Goal: Task Accomplishment & Management: Use online tool/utility

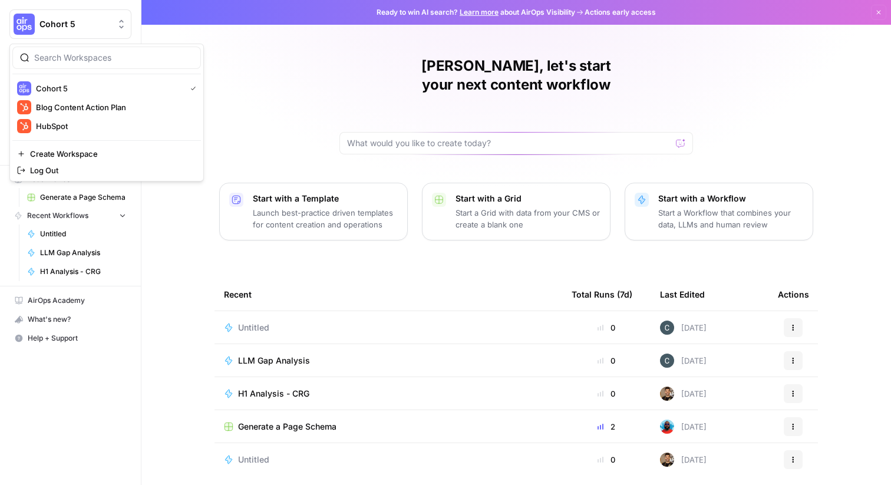
click at [106, 17] on button "Cohort 5" at bounding box center [70, 23] width 122 height 29
click at [81, 124] on span "HubSpot" at bounding box center [114, 126] width 156 height 12
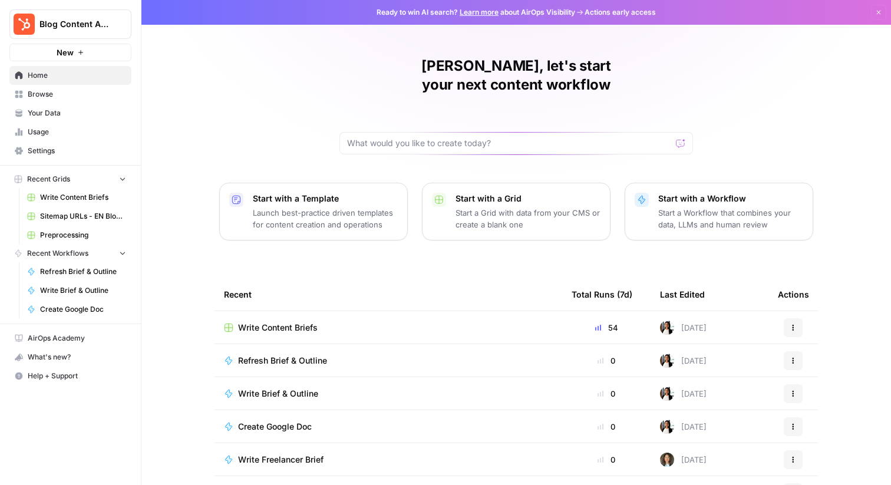
click at [81, 113] on span "Your Data" at bounding box center [77, 113] width 98 height 11
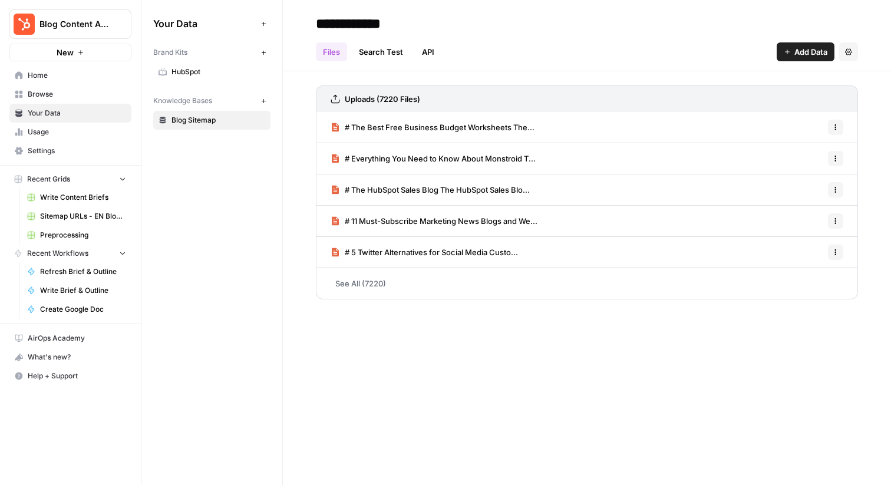
click at [74, 97] on span "Browse" at bounding box center [77, 94] width 98 height 11
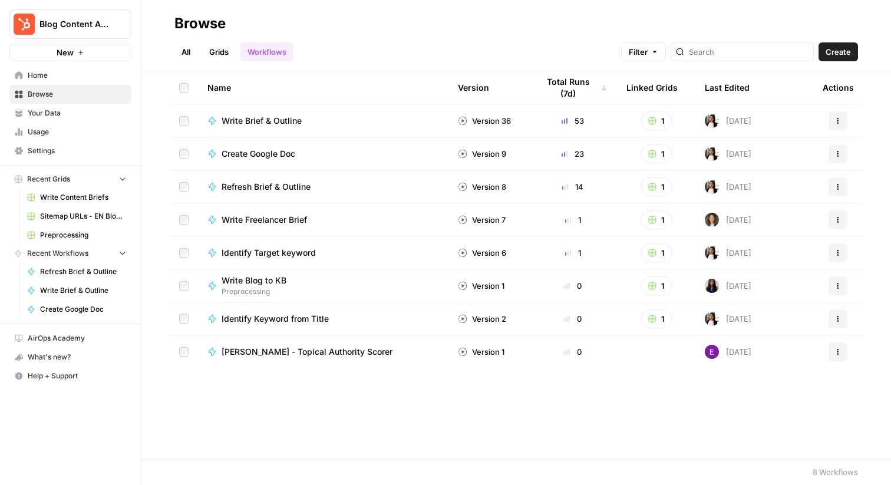
click at [257, 123] on span "Write Brief & Outline" at bounding box center [262, 121] width 80 height 12
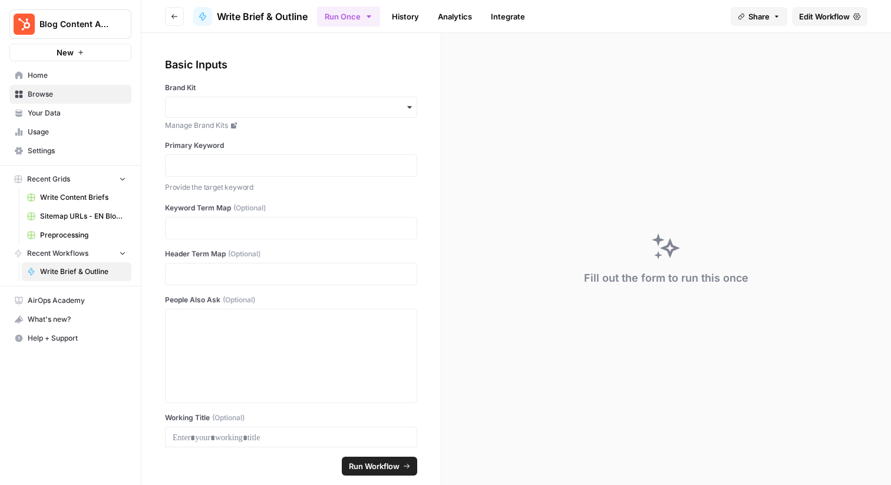
click at [80, 201] on span "Write Content Briefs" at bounding box center [83, 197] width 86 height 11
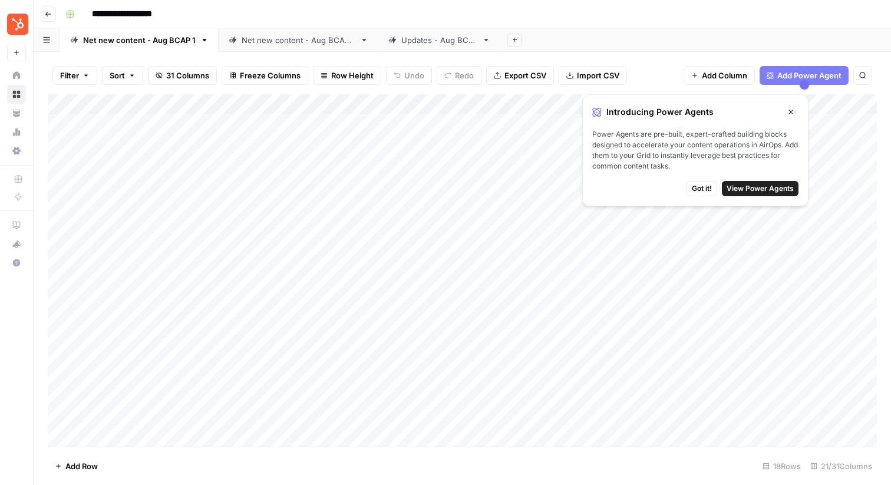
click at [792, 108] on icon "button" at bounding box center [791, 111] width 7 height 7
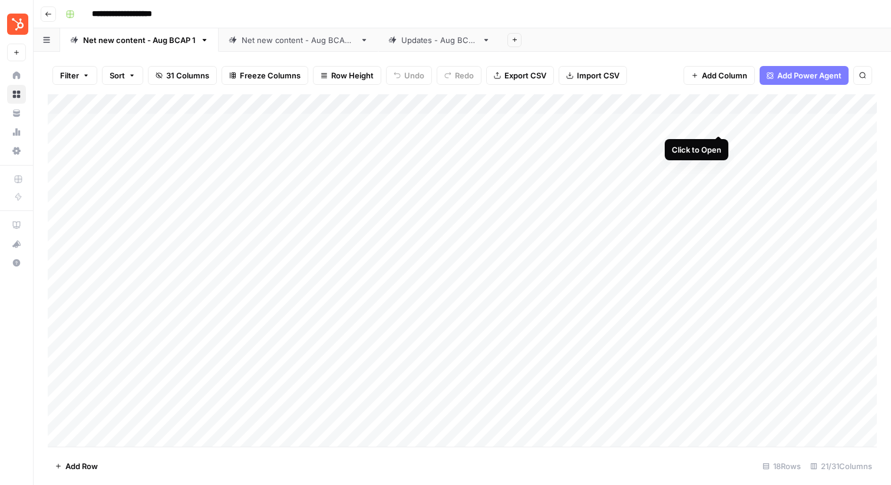
click at [716, 121] on div "Add Column" at bounding box center [462, 270] width 829 height 353
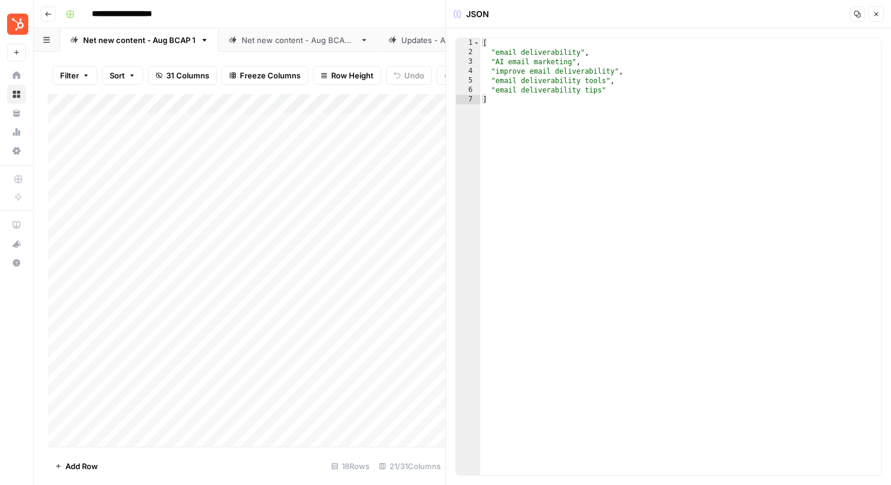
click at [877, 15] on icon "button" at bounding box center [876, 14] width 7 height 7
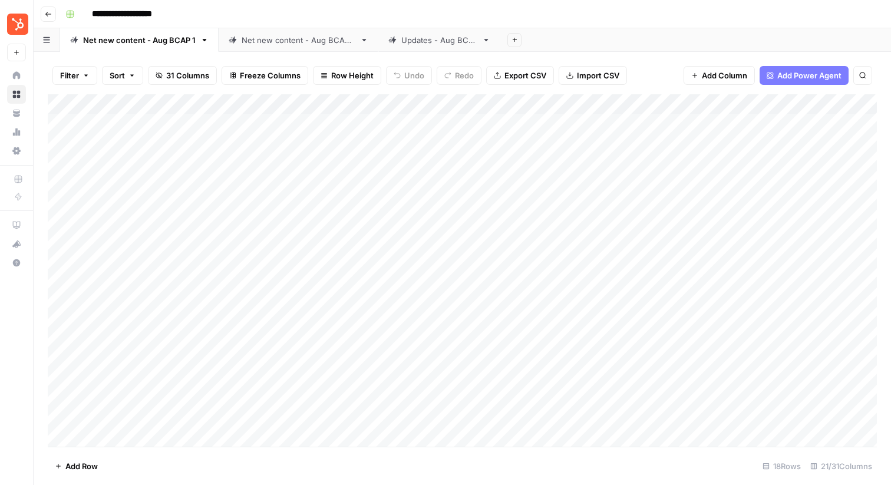
click at [48, 37] on icon "button" at bounding box center [46, 40] width 7 height 6
click at [48, 37] on icon "button" at bounding box center [46, 40] width 6 height 6
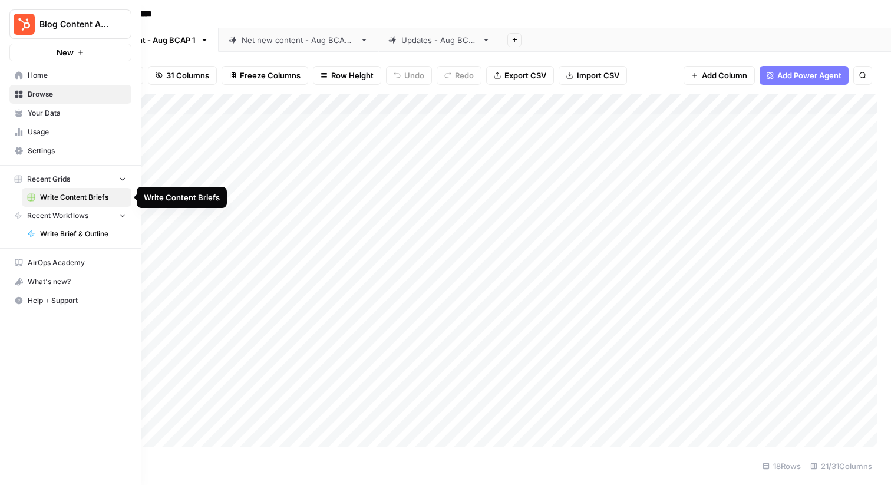
click at [99, 183] on button "Recent Grids" at bounding box center [70, 179] width 122 height 18
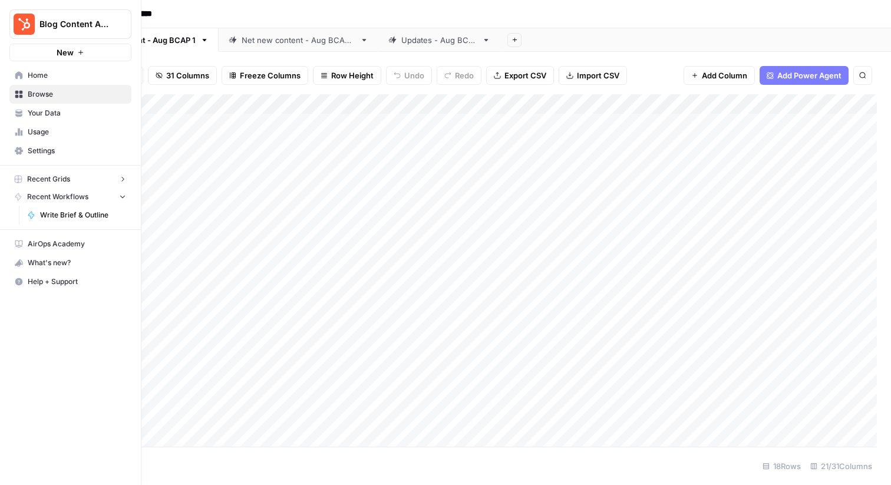
click at [99, 183] on button "Recent Grids" at bounding box center [70, 179] width 122 height 18
click at [18, 179] on rect "button" at bounding box center [18, 179] width 7 height 7
click at [39, 229] on link "Write Brief & Outline" at bounding box center [77, 234] width 110 height 19
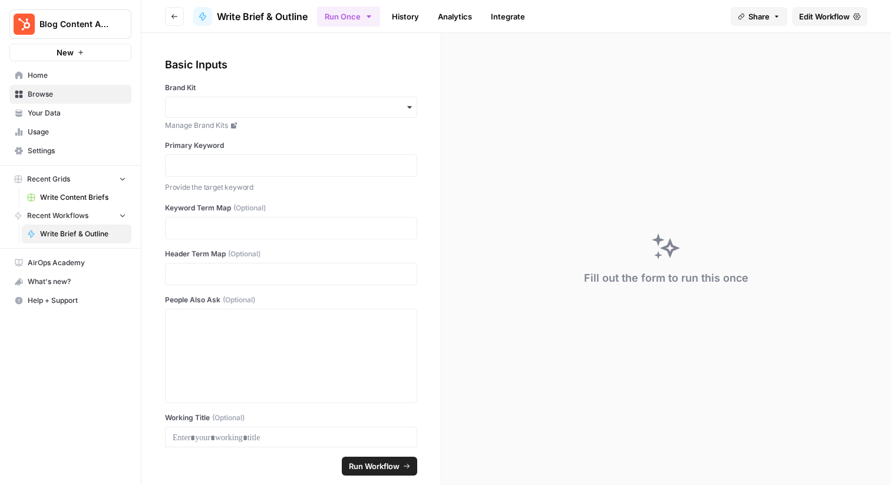
click at [42, 111] on span "Your Data" at bounding box center [77, 113] width 98 height 11
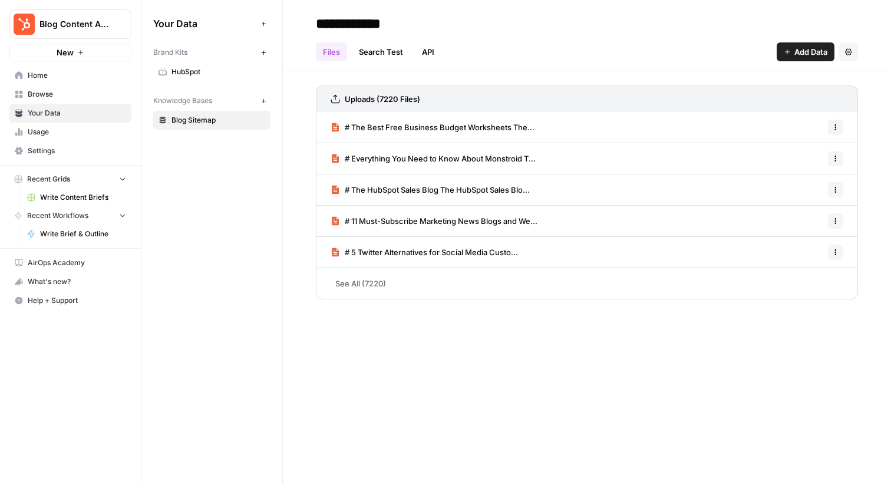
click at [35, 135] on span "Usage" at bounding box center [77, 132] width 98 height 11
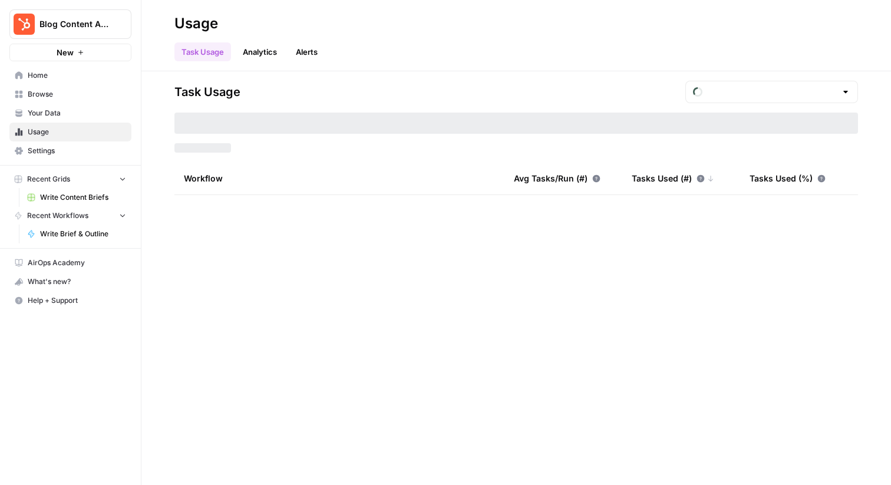
type input "August Tasks"
click at [48, 98] on span "Browse" at bounding box center [77, 94] width 98 height 11
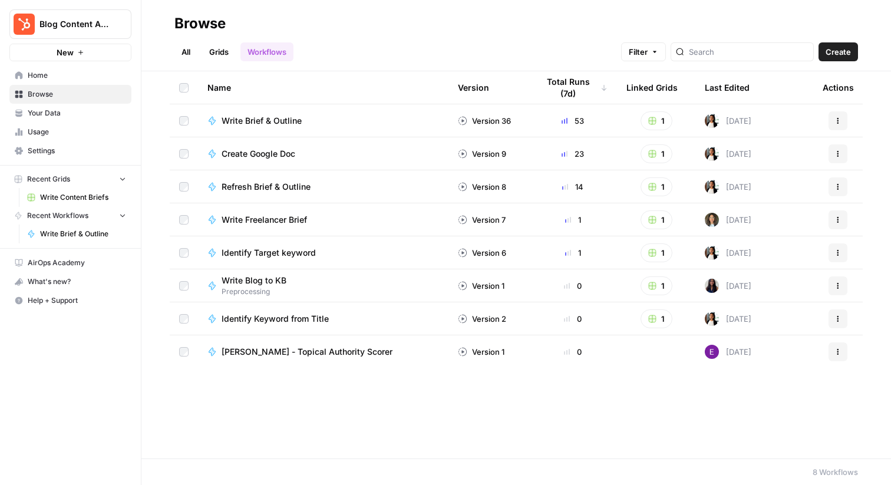
click at [220, 55] on link "Grids" at bounding box center [219, 51] width 34 height 19
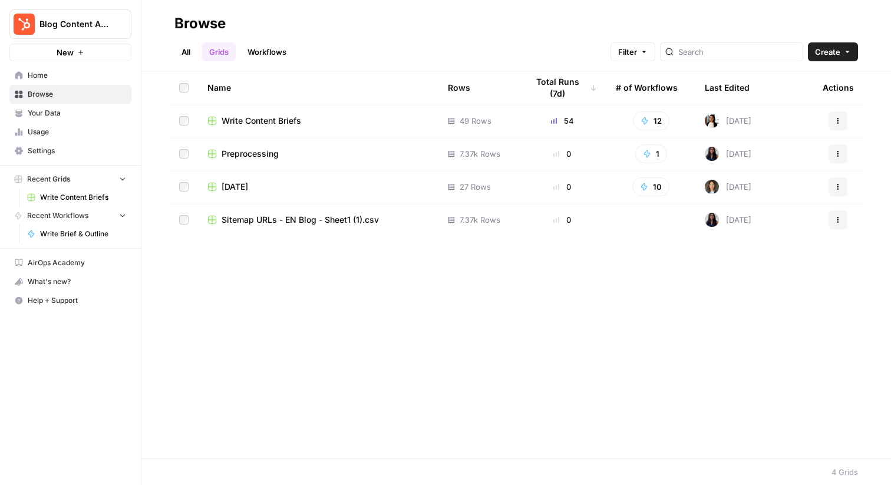
click at [265, 120] on span "Write Content Briefs" at bounding box center [262, 121] width 80 height 12
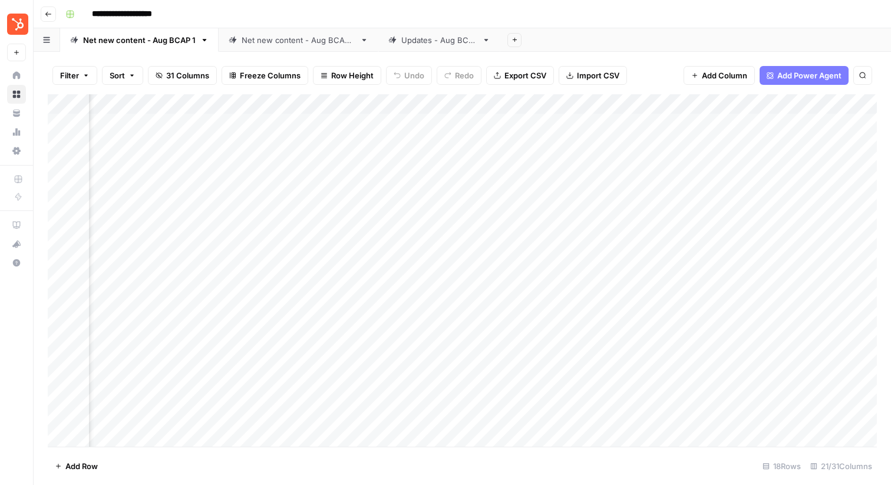
scroll to position [0, 1631]
click at [514, 103] on div "Add Column" at bounding box center [462, 270] width 829 height 353
click at [871, 102] on div "Add Column" at bounding box center [462, 270] width 829 height 353
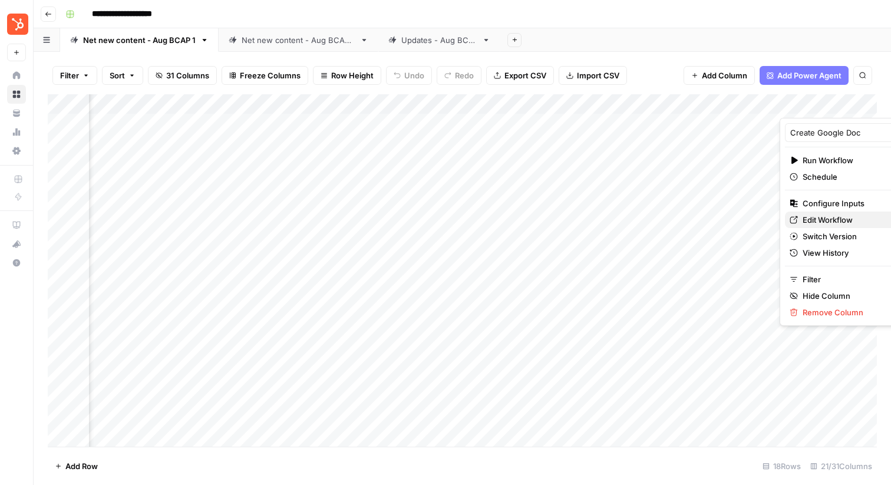
click at [811, 216] on span "Edit Workflow" at bounding box center [854, 220] width 103 height 12
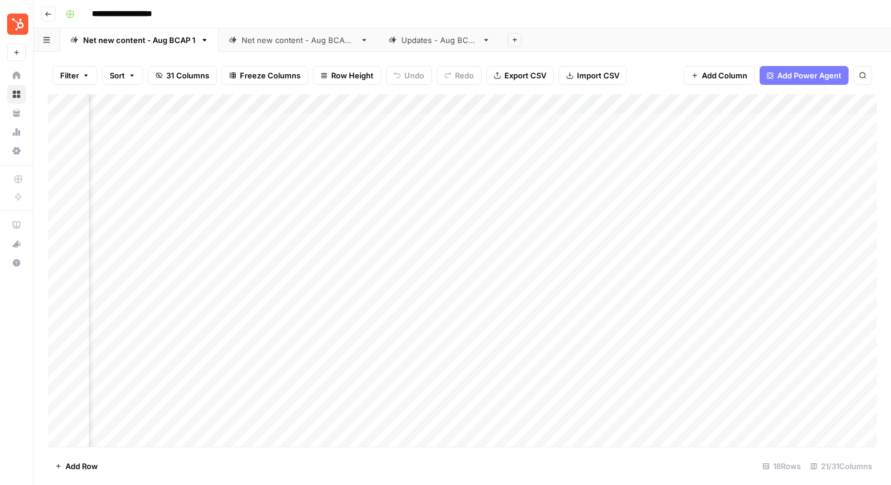
click at [650, 106] on div "Add Column" at bounding box center [462, 270] width 829 height 353
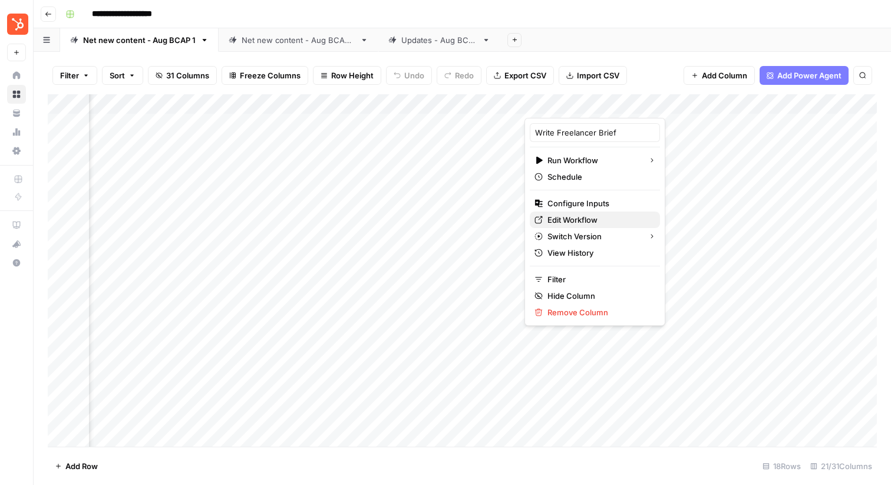
click at [581, 222] on span "Edit Workflow" at bounding box center [599, 220] width 103 height 12
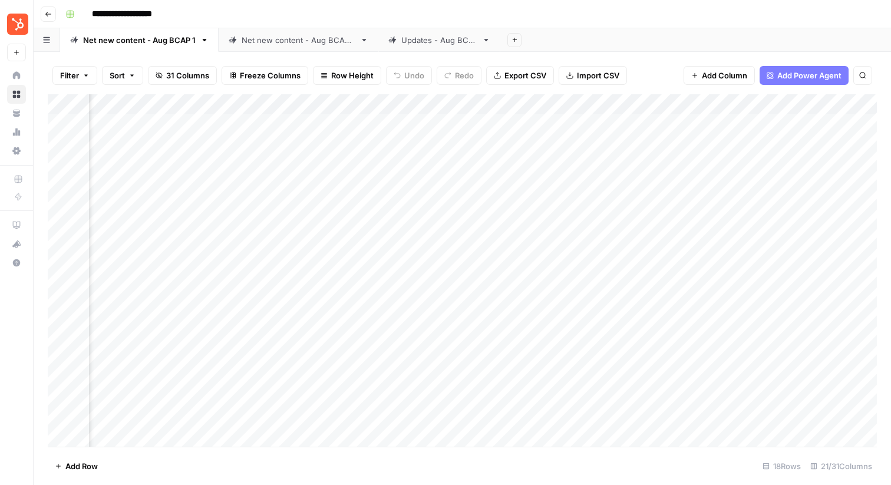
scroll to position [0, 1440]
click at [601, 104] on div "Add Column" at bounding box center [462, 270] width 829 height 353
click at [430, 149] on div "Add Column" at bounding box center [462, 270] width 829 height 353
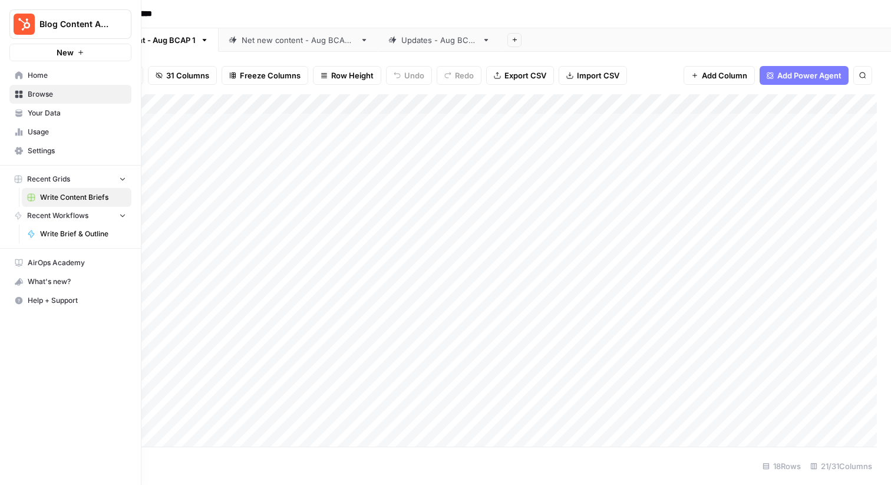
click at [48, 112] on span "Your Data" at bounding box center [77, 113] width 98 height 11
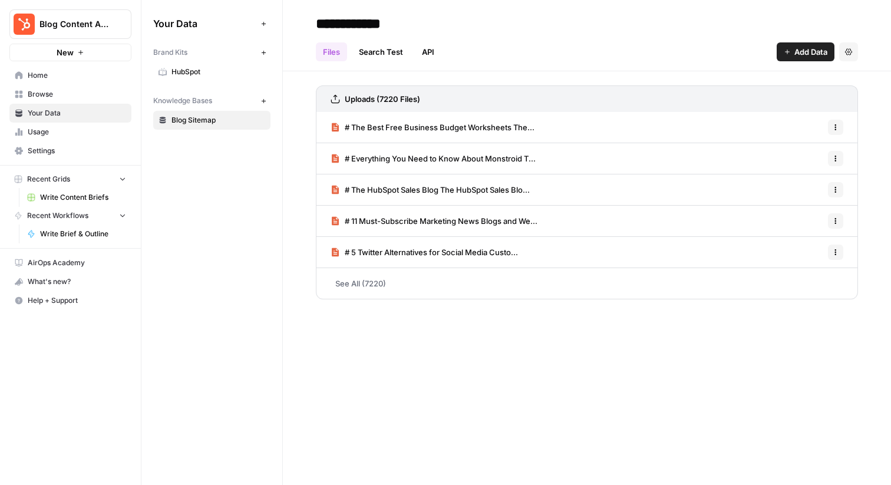
click at [47, 132] on span "Usage" at bounding box center [77, 132] width 98 height 11
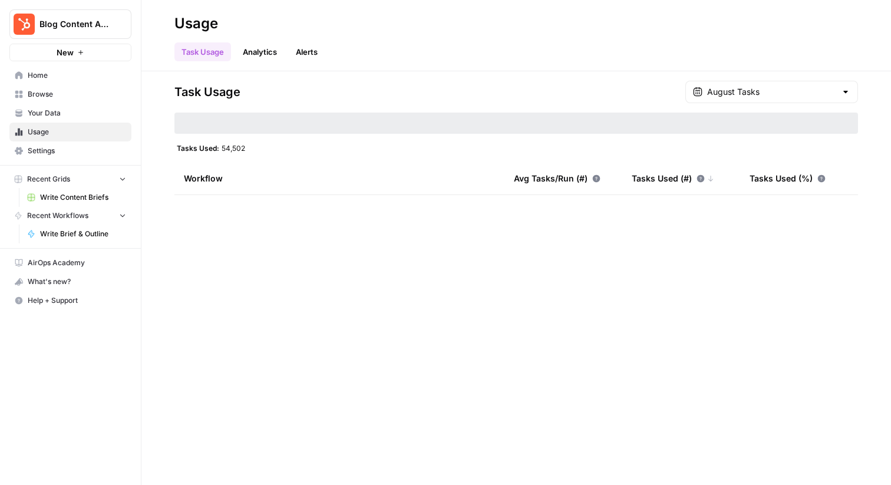
click at [274, 50] on link "Analytics" at bounding box center [260, 51] width 48 height 19
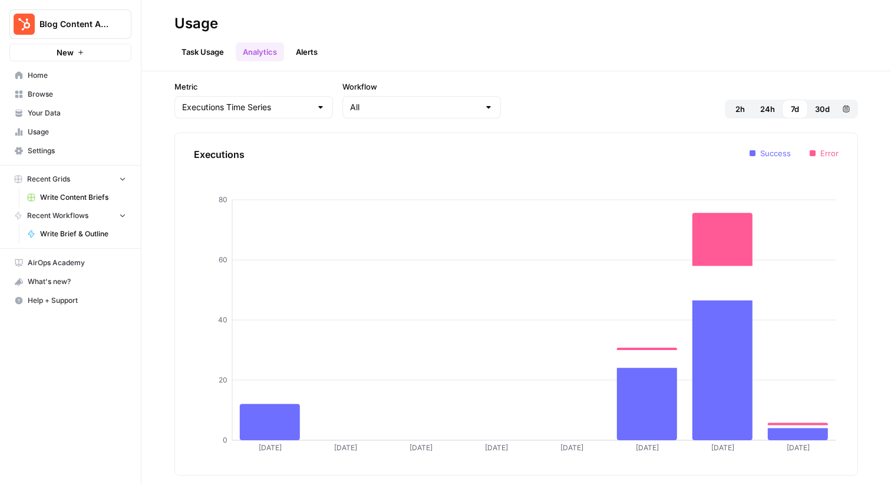
click at [308, 50] on link "Alerts" at bounding box center [307, 51] width 36 height 19
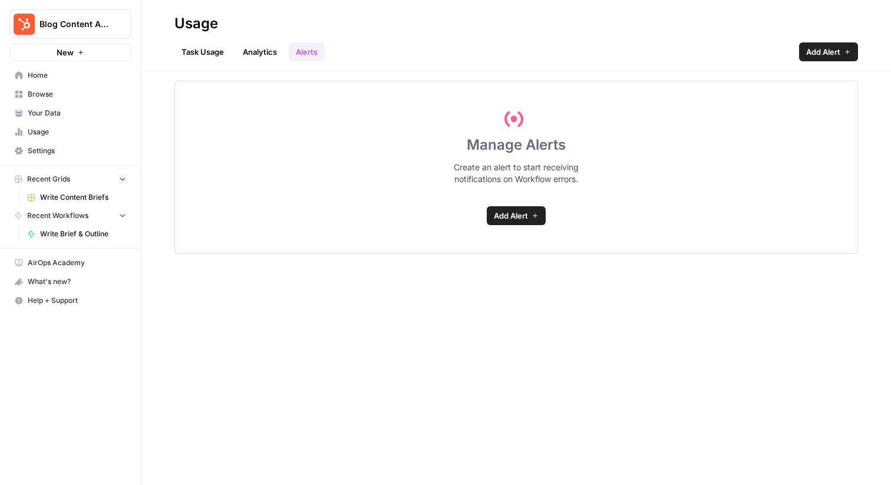
click at [262, 48] on link "Analytics" at bounding box center [260, 51] width 48 height 19
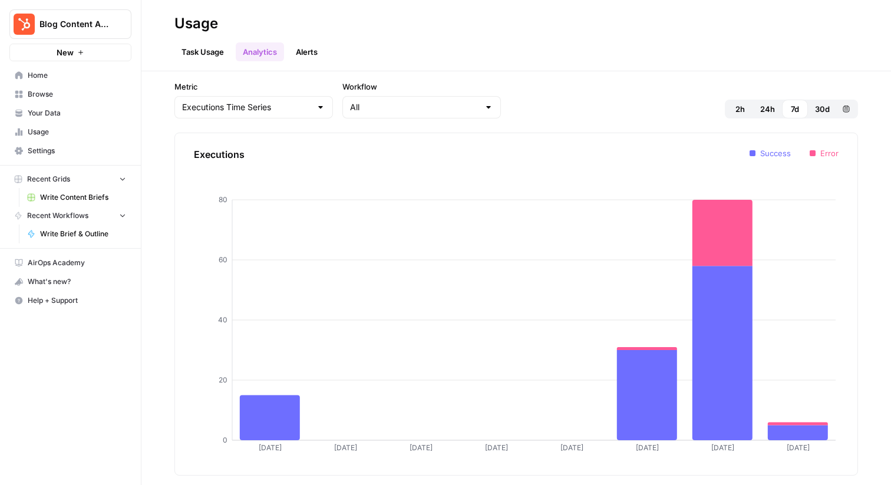
click at [77, 232] on span "Write Brief & Outline" at bounding box center [83, 234] width 86 height 11
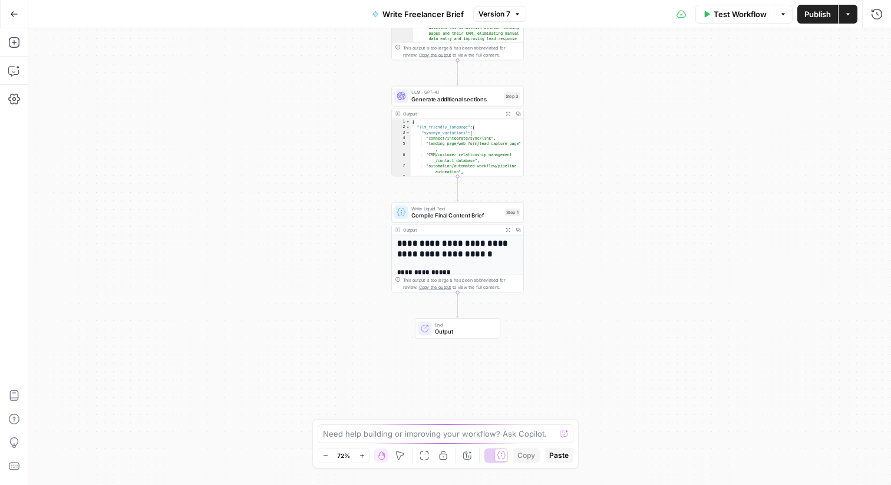
scroll to position [183, 0]
